Goal: Transaction & Acquisition: Purchase product/service

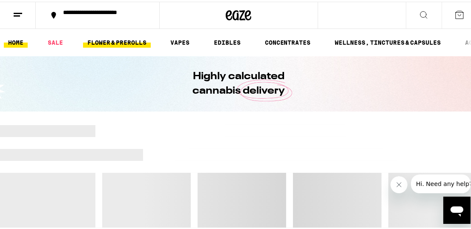
click at [116, 38] on link "FLOWER & PREROLLS" at bounding box center [117, 41] width 68 height 10
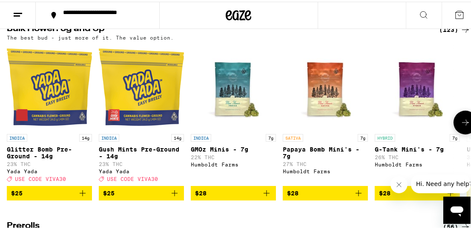
scroll to position [298, 0]
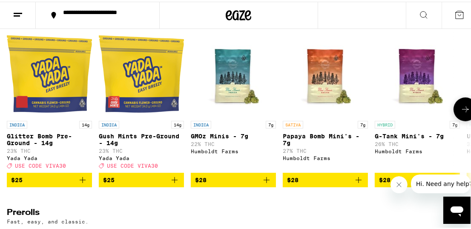
click at [466, 120] on button at bounding box center [465, 108] width 24 height 24
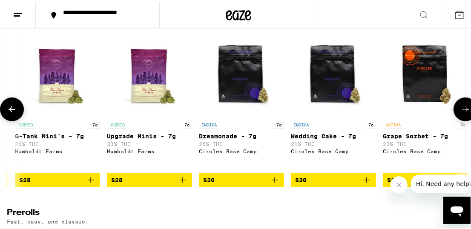
scroll to position [0, 364]
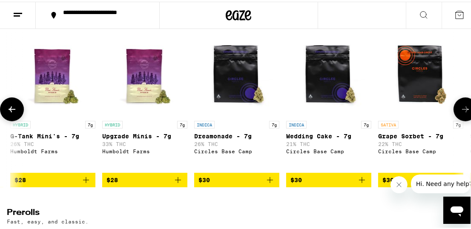
click at [466, 120] on button at bounding box center [465, 108] width 24 height 24
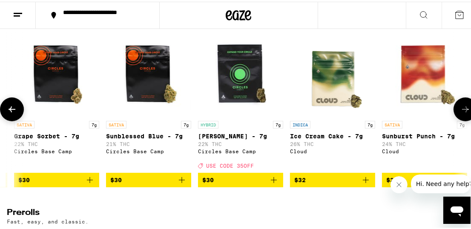
scroll to position [0, 729]
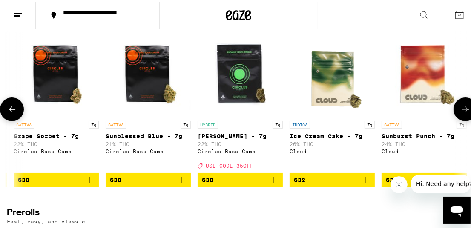
click at [466, 120] on button at bounding box center [465, 108] width 24 height 24
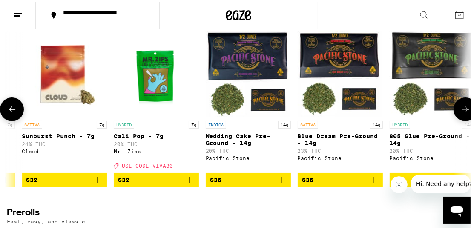
scroll to position [0, 1093]
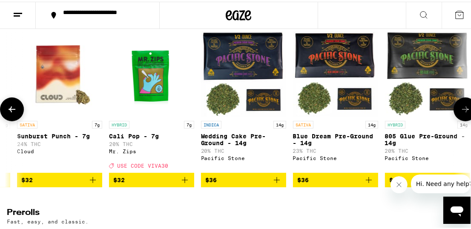
click at [466, 120] on button at bounding box center [465, 108] width 24 height 24
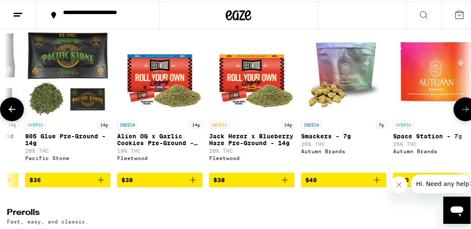
scroll to position [0, 1457]
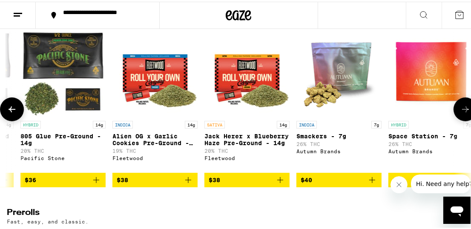
click at [460, 113] on icon at bounding box center [465, 108] width 10 height 10
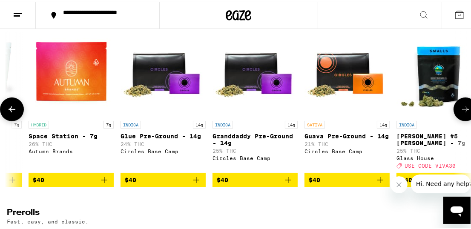
scroll to position [0, 1822]
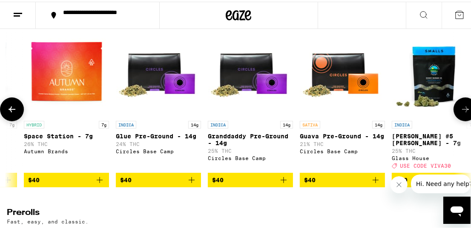
click at [460, 113] on icon at bounding box center [465, 108] width 10 height 10
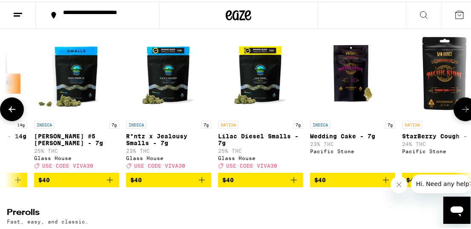
scroll to position [0, 2186]
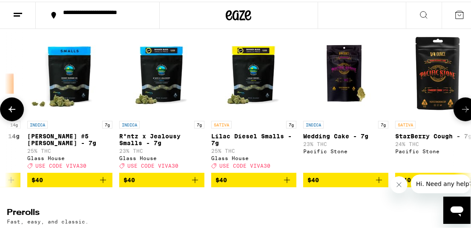
click at [460, 113] on icon at bounding box center [465, 108] width 10 height 10
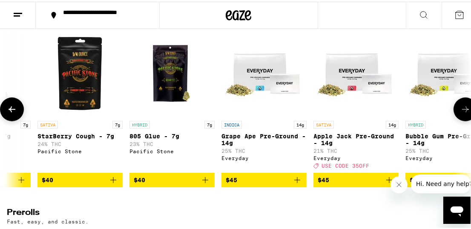
scroll to position [0, 2551]
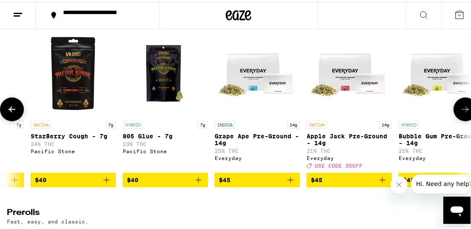
click at [460, 113] on icon at bounding box center [465, 108] width 10 height 10
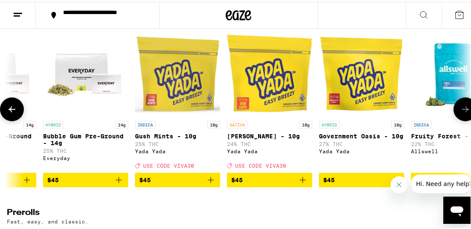
scroll to position [0, 2915]
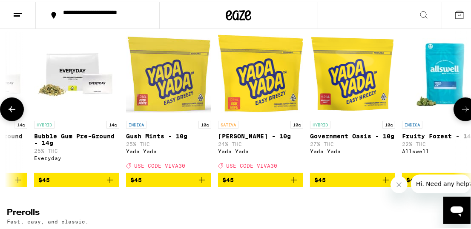
click at [460, 113] on icon at bounding box center [465, 108] width 10 height 10
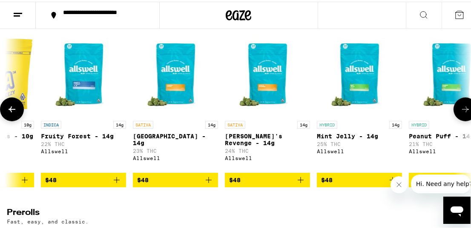
scroll to position [0, 3279]
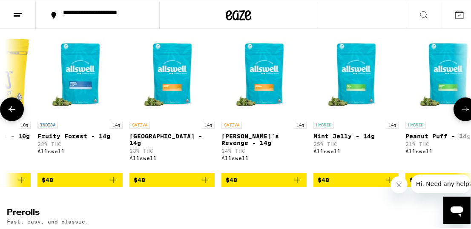
click at [460, 113] on icon at bounding box center [465, 108] width 10 height 10
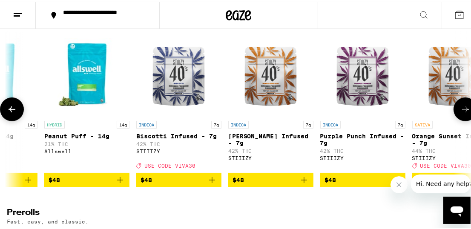
scroll to position [0, 3644]
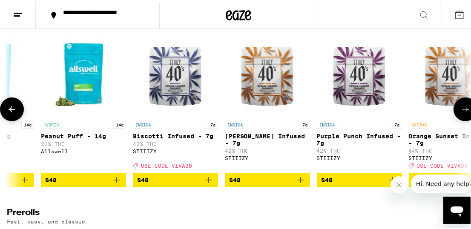
click at [460, 113] on icon at bounding box center [465, 108] width 10 height 10
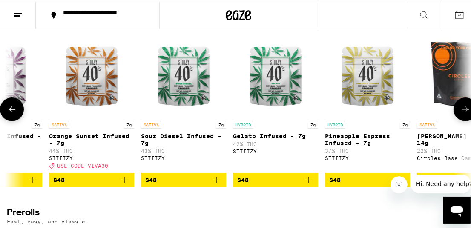
scroll to position [0, 4008]
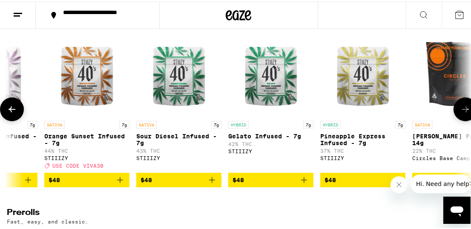
click at [460, 113] on icon at bounding box center [465, 108] width 10 height 10
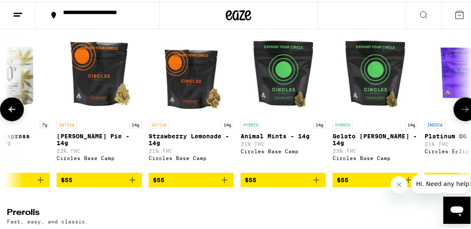
scroll to position [0, 4372]
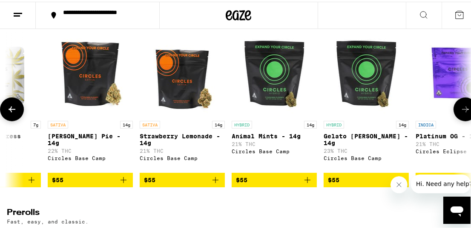
click at [462, 113] on icon at bounding box center [465, 108] width 10 height 10
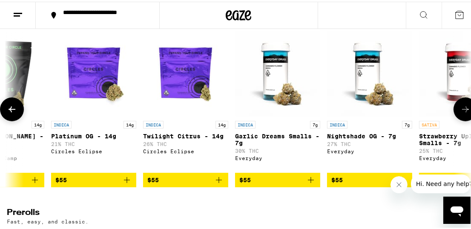
click at [462, 113] on icon at bounding box center [465, 108] width 10 height 10
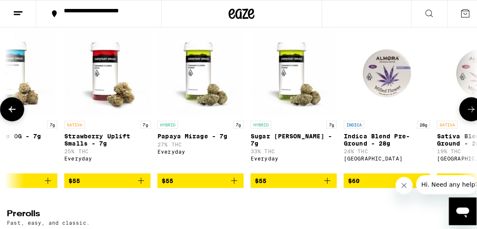
scroll to position [0, 5101]
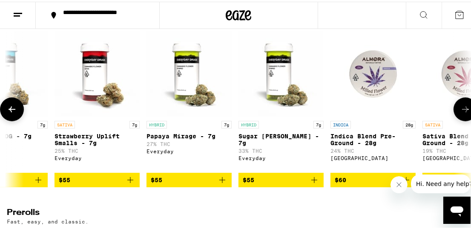
click at [99, 85] on img "Open page for Strawberry Uplift Smalls - 7g from Everyday" at bounding box center [96, 72] width 85 height 85
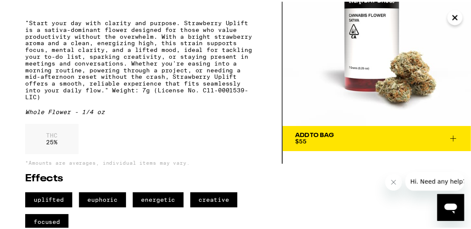
scroll to position [85, 0]
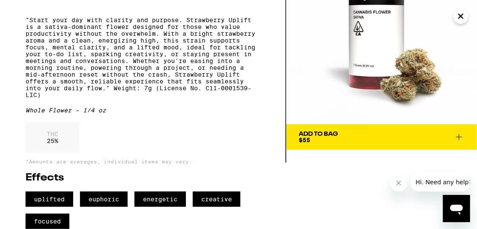
click at [461, 134] on icon at bounding box center [459, 137] width 6 height 6
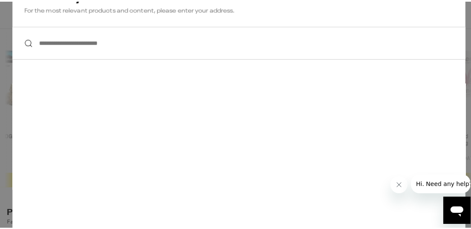
click at [72, 43] on input "**********" at bounding box center [238, 41] width 453 height 33
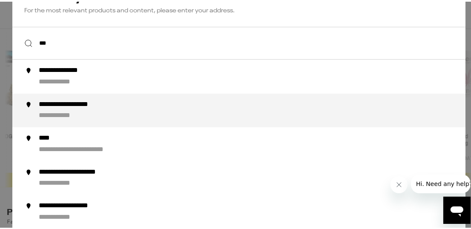
click at [133, 111] on div "**********" at bounding box center [255, 109] width 434 height 20
type input "**********"
